Goal: Task Accomplishment & Management: Manage account settings

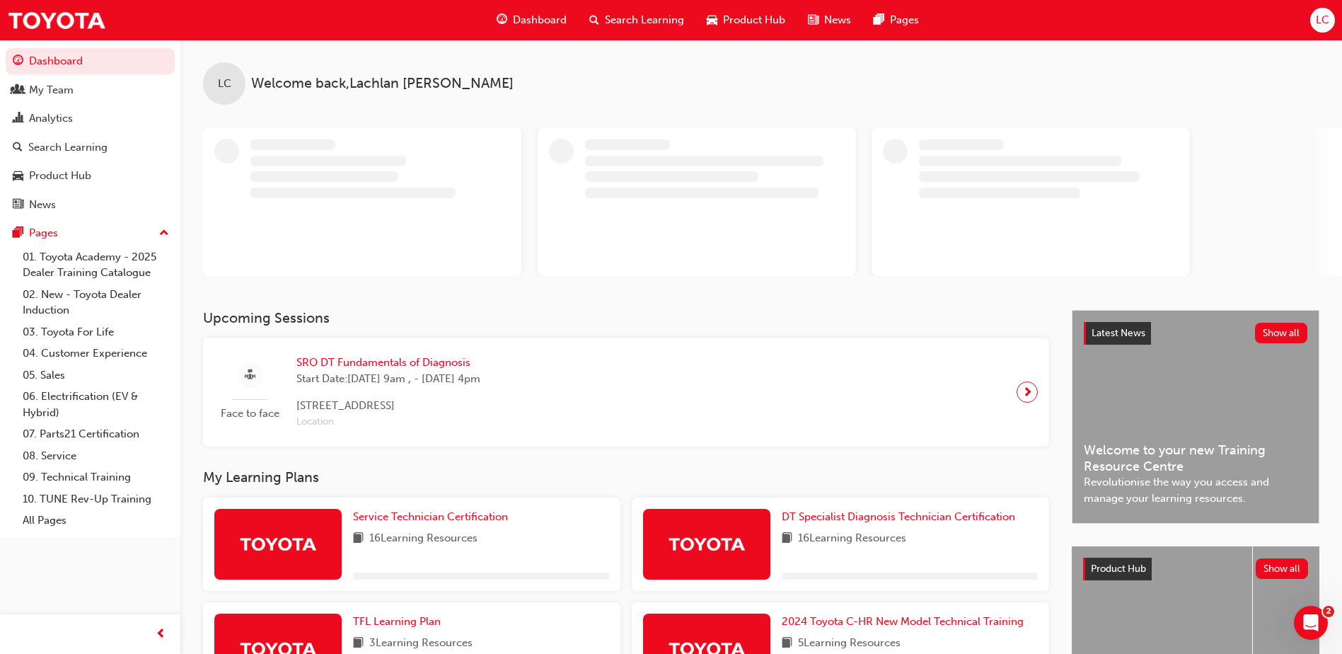
click at [1328, 26] on span "LC" at bounding box center [1322, 20] width 13 height 16
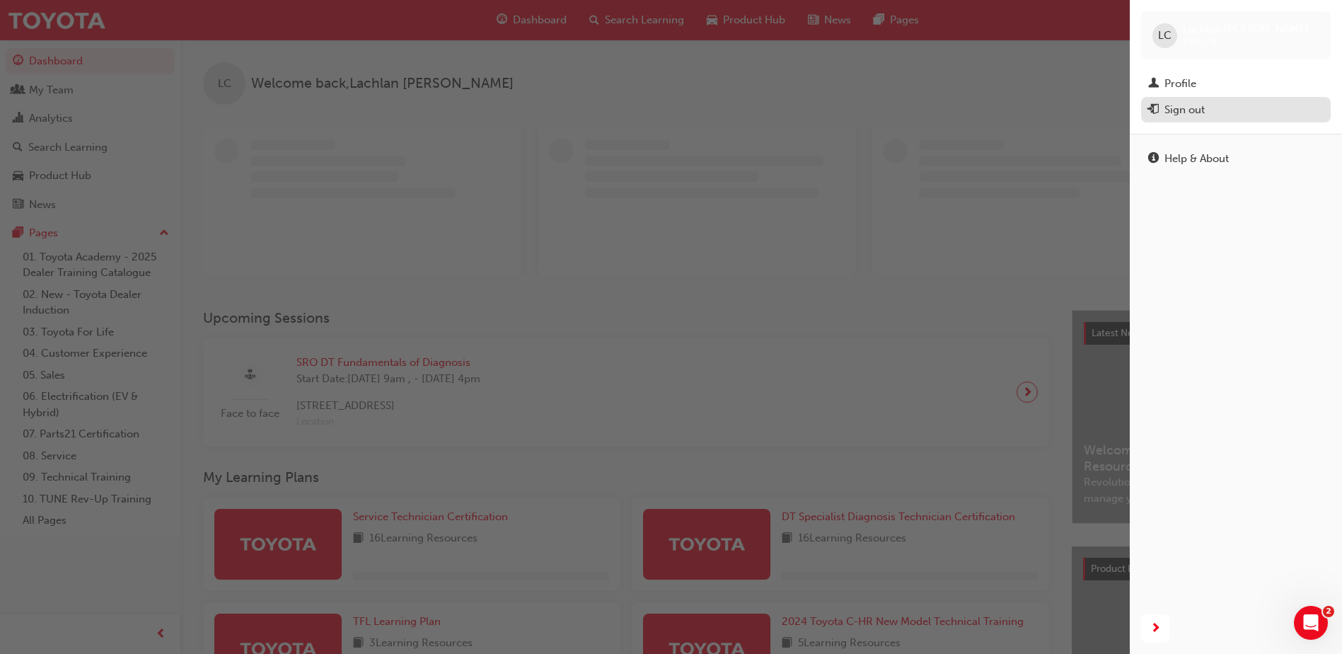
click at [1181, 119] on button "Sign out" at bounding box center [1236, 110] width 190 height 26
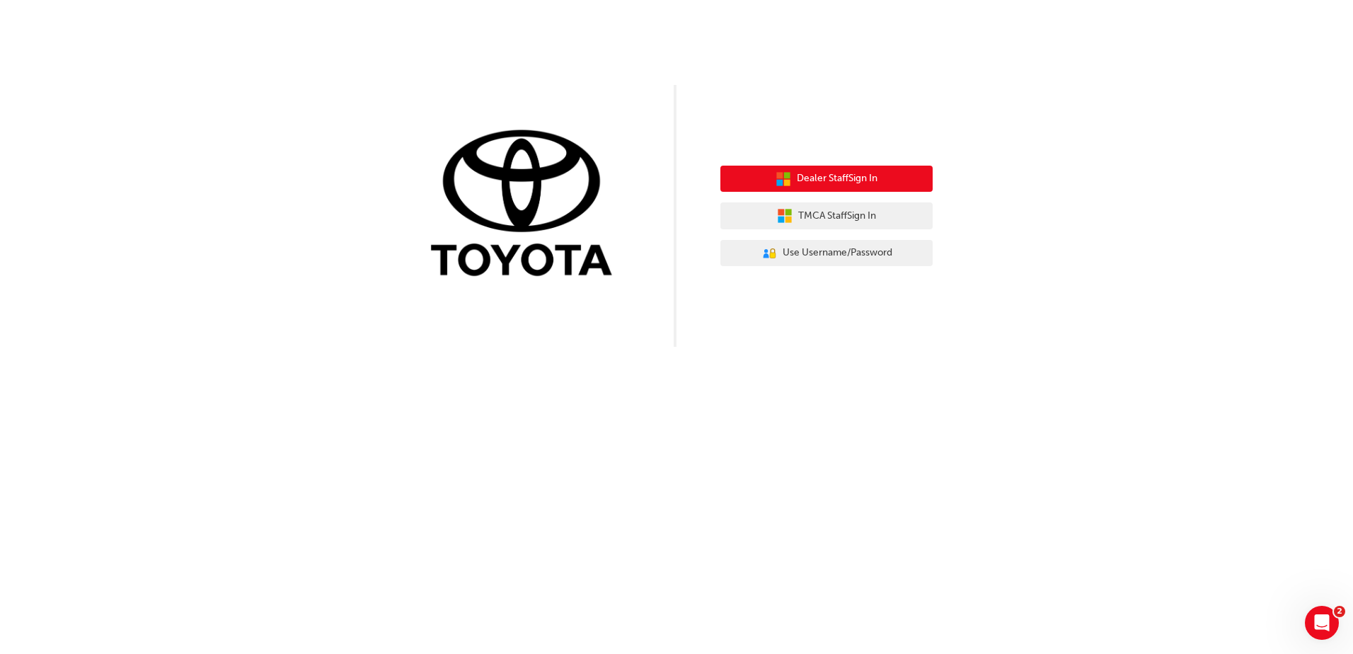
click at [805, 175] on span "Dealer Staff Sign In" at bounding box center [837, 179] width 81 height 16
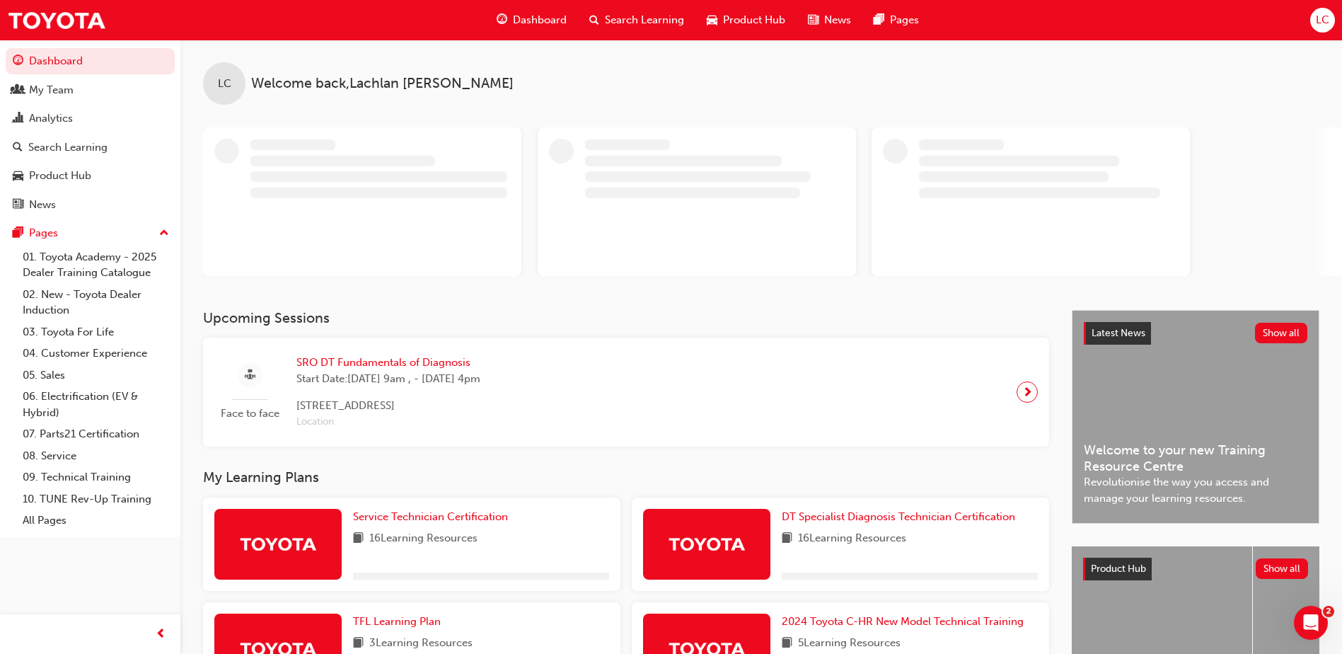
click at [1329, 32] on button "LC" at bounding box center [1322, 20] width 25 height 25
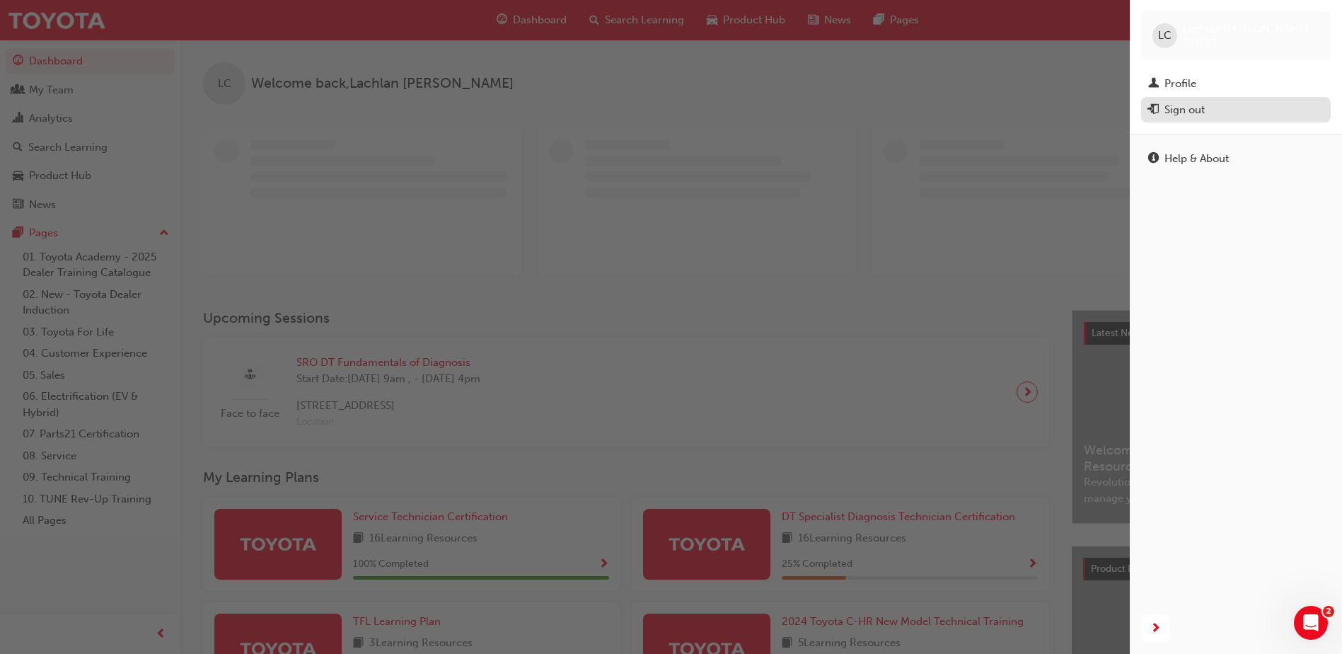
click at [1191, 109] on div "Sign out" at bounding box center [1185, 110] width 40 height 16
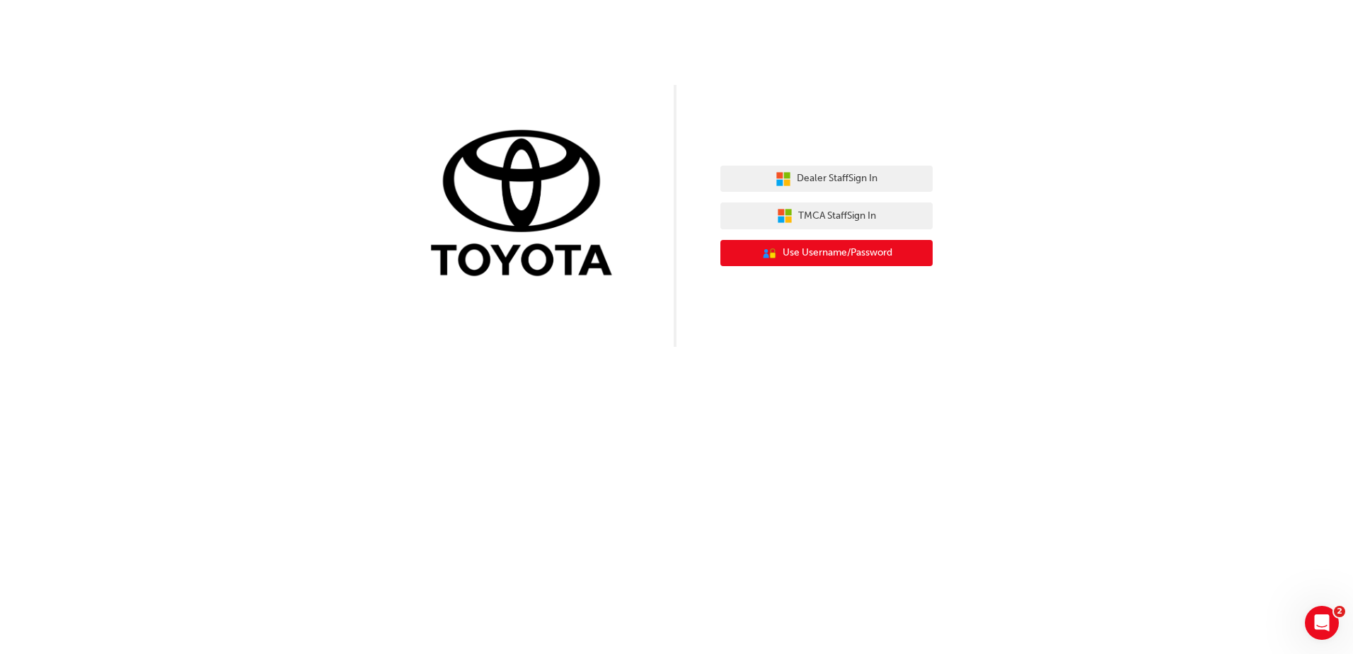
click at [839, 253] on span "Use Username/Password" at bounding box center [838, 253] width 110 height 16
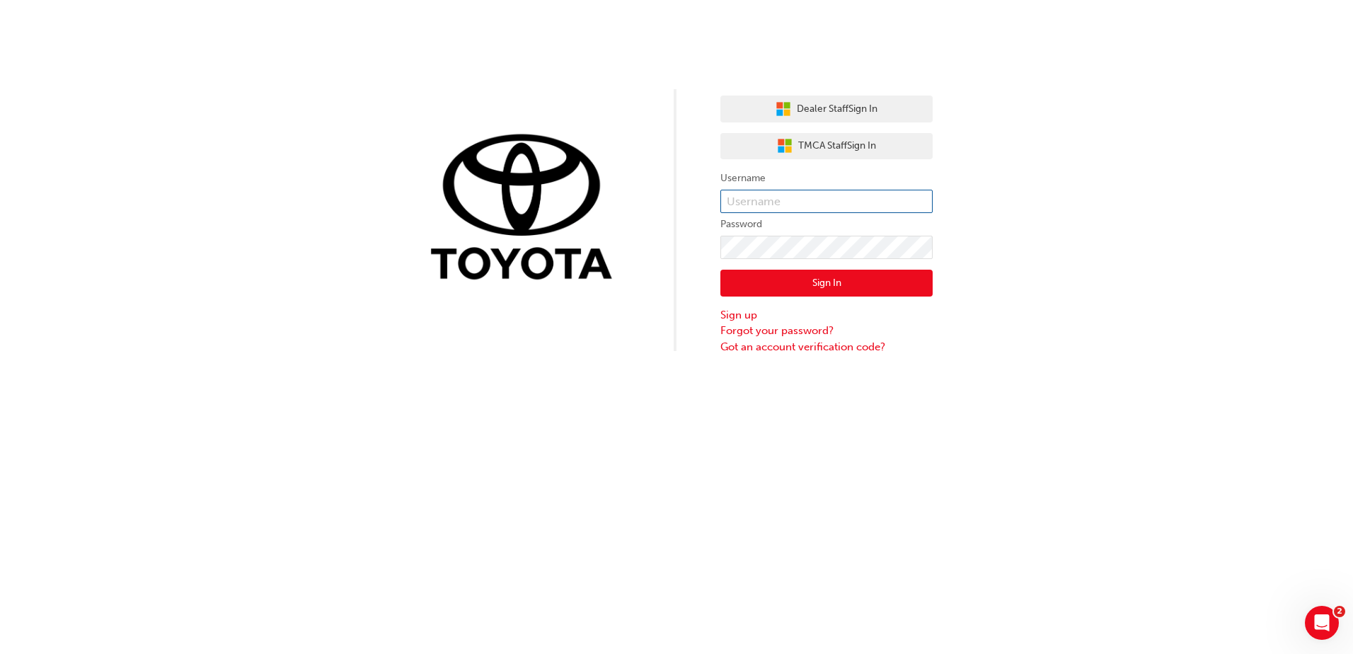
click at [818, 201] on input "text" at bounding box center [826, 202] width 212 height 24
type input "[PERSON_NAME].Mellefont"
click at [841, 287] on button "Sign In" at bounding box center [826, 283] width 212 height 27
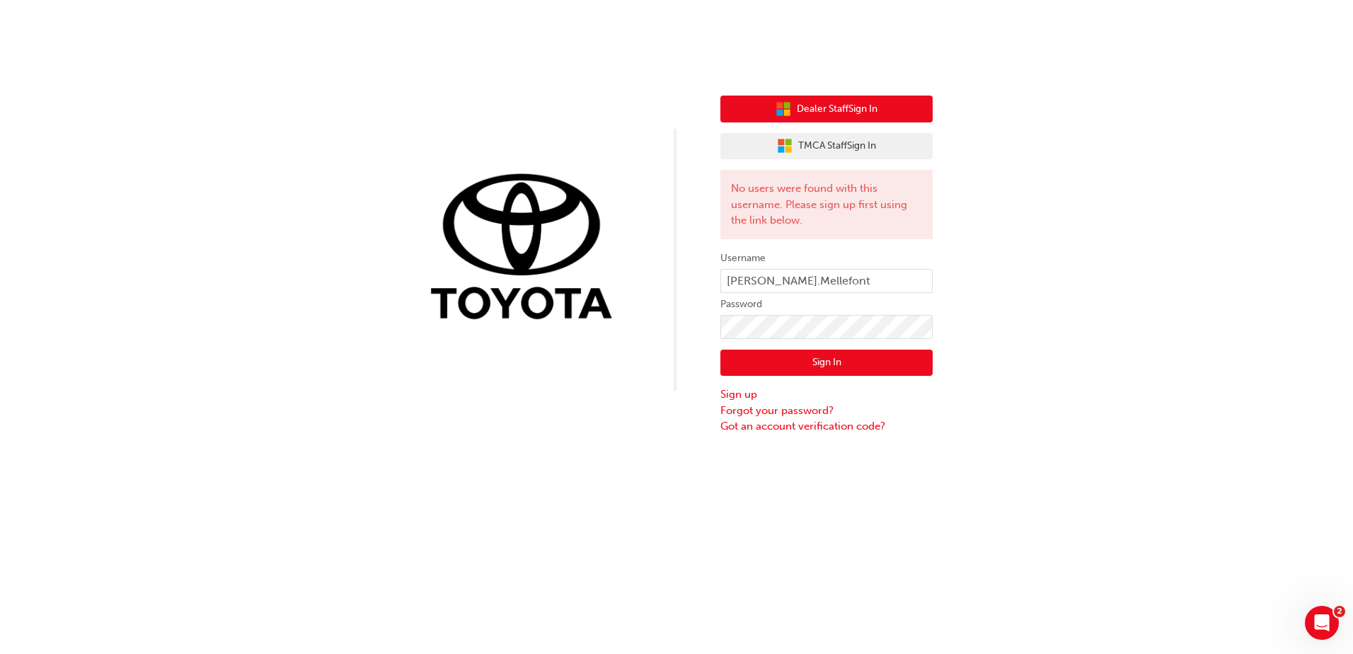
click at [810, 115] on span "Dealer Staff Sign In" at bounding box center [837, 109] width 81 height 16
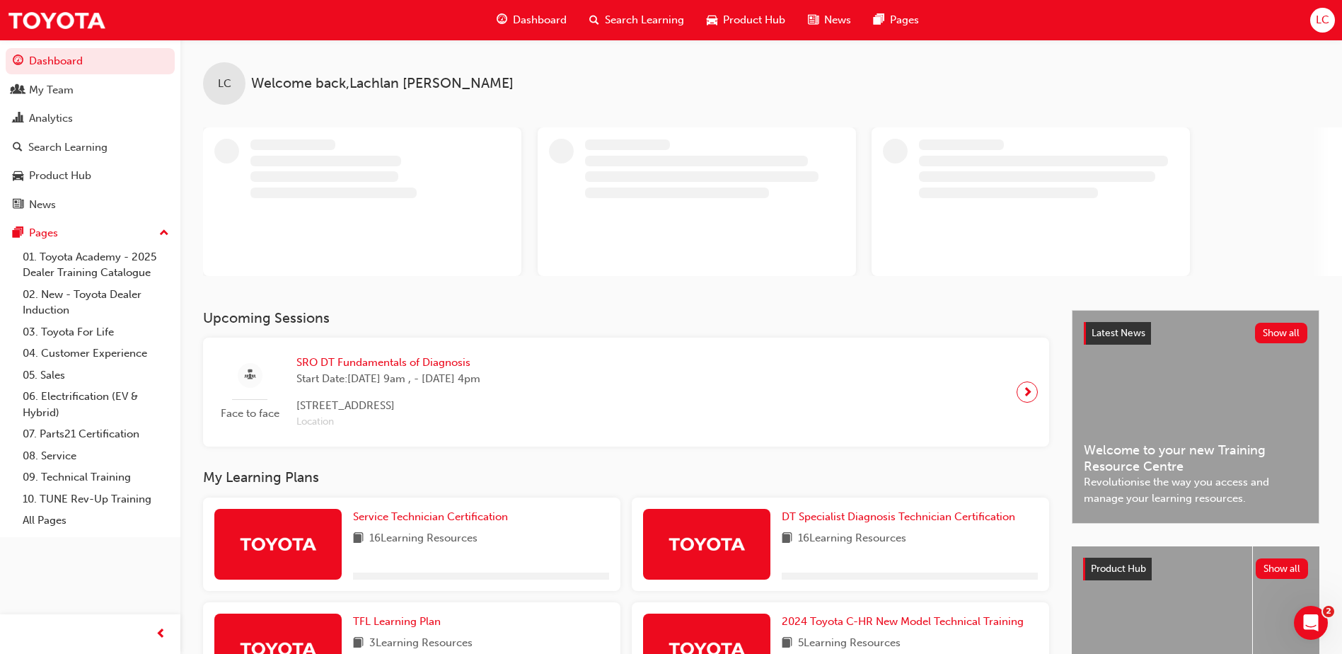
click at [1320, 15] on span "LC" at bounding box center [1322, 20] width 13 height 16
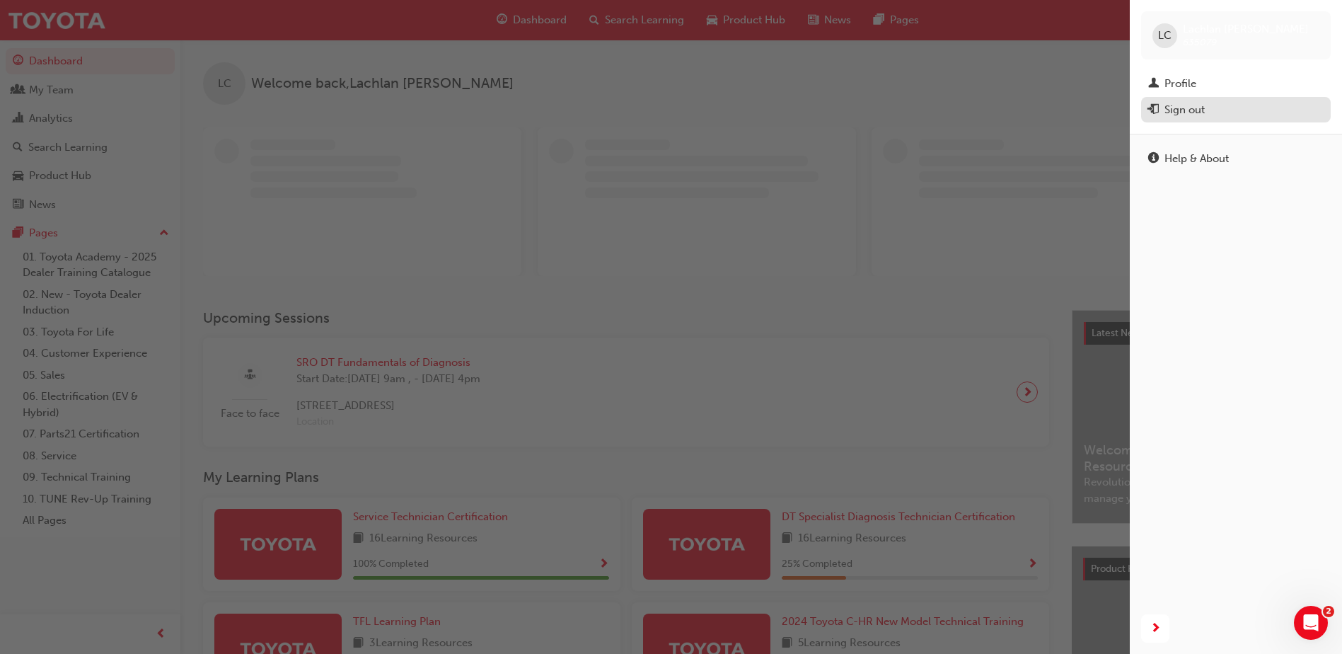
click at [1188, 117] on div "Sign out" at bounding box center [1185, 110] width 40 height 16
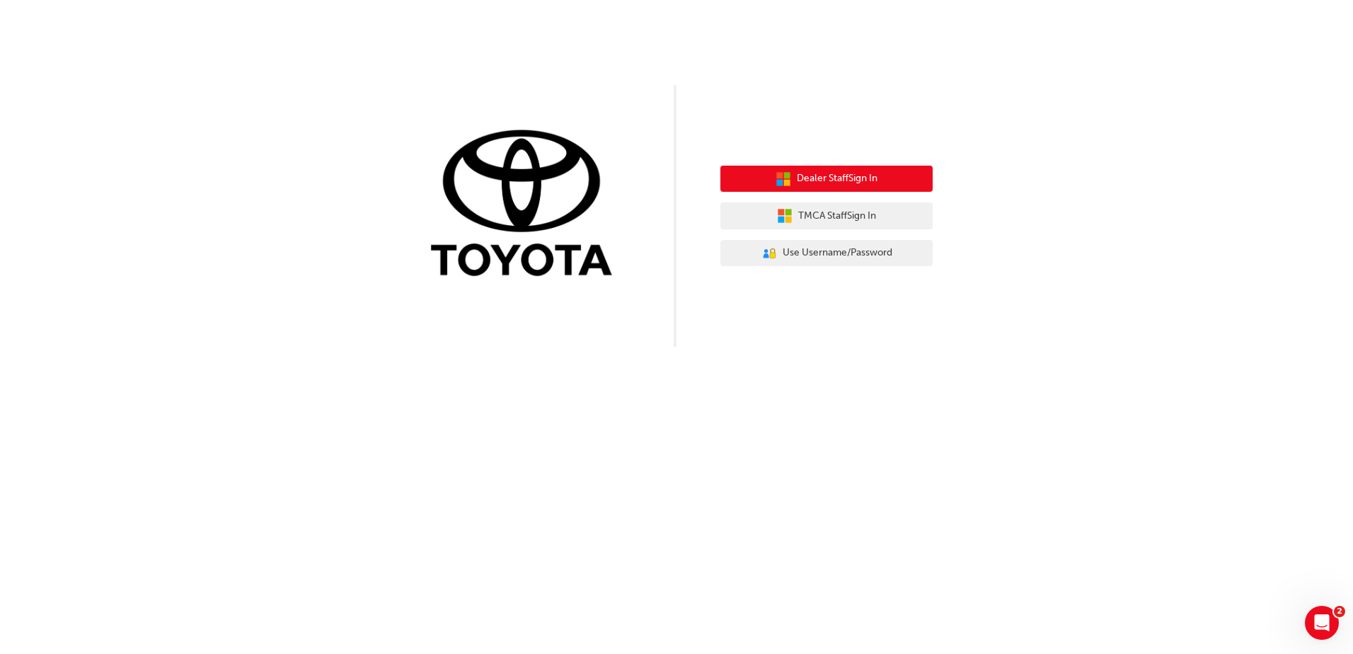
click at [879, 165] on div "Dealer Staff Sign In TMCA Staff Sign In User Authentication Icon - Blue Person,…" at bounding box center [826, 216] width 212 height 122
click at [836, 180] on span "Dealer Staff Sign In" at bounding box center [837, 179] width 81 height 16
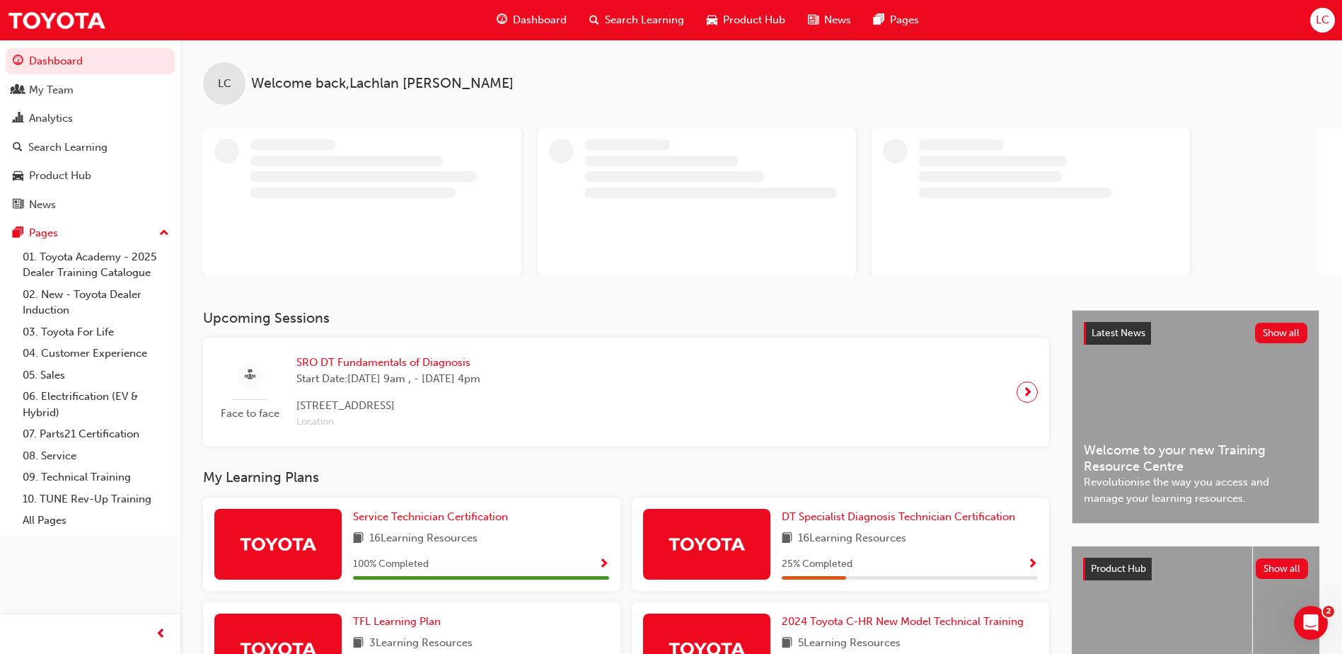
click at [1321, 23] on span "LC" at bounding box center [1322, 20] width 13 height 16
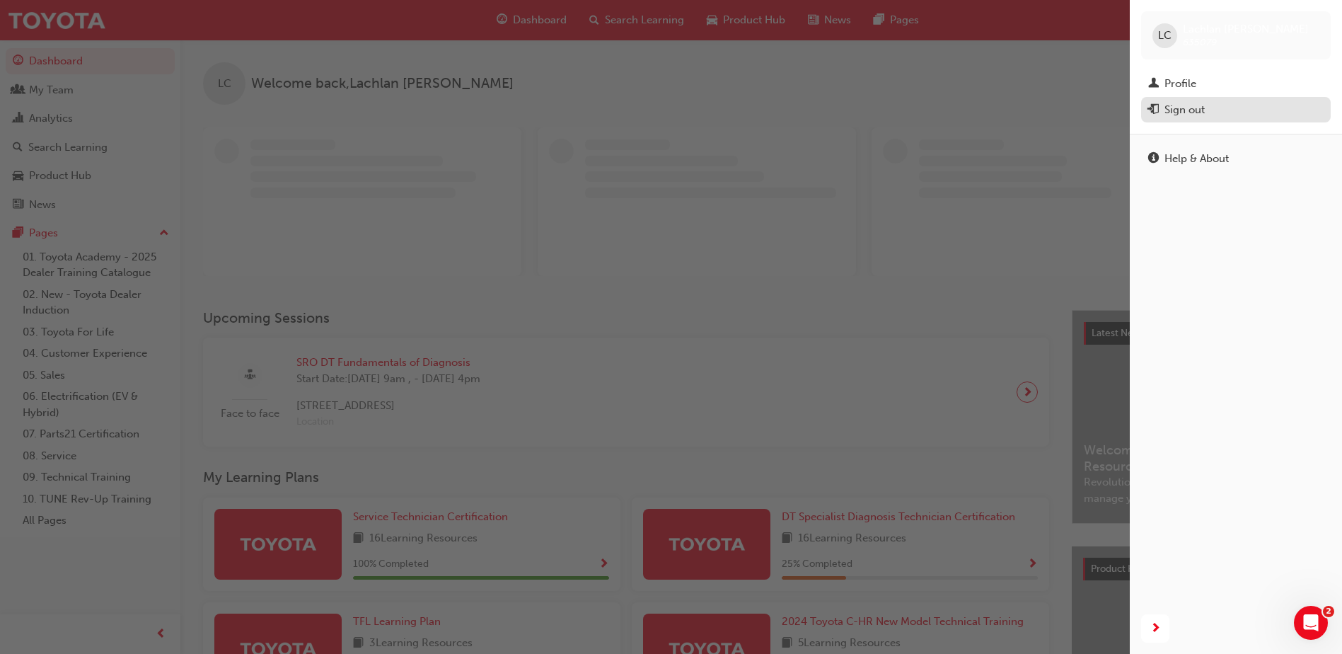
click at [1182, 110] on div "Sign out" at bounding box center [1185, 110] width 40 height 16
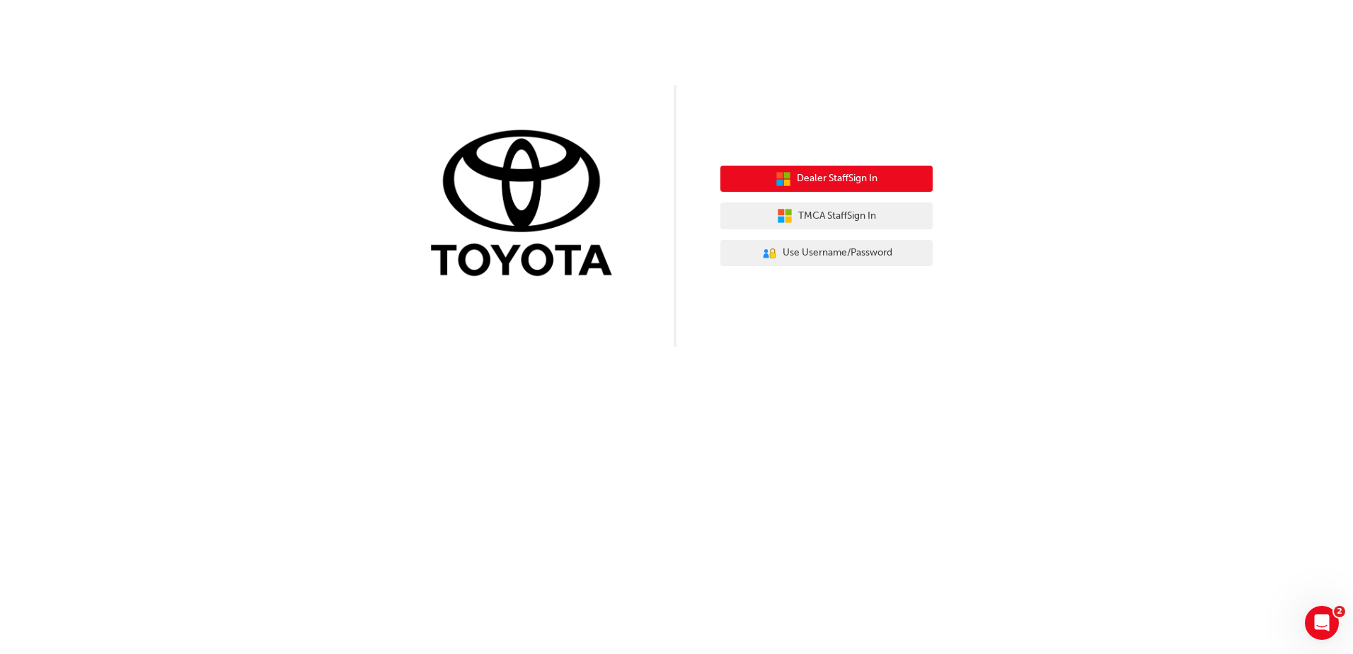
click at [836, 180] on span "Dealer Staff Sign In" at bounding box center [837, 179] width 81 height 16
